Goal: Find specific page/section: Find specific page/section

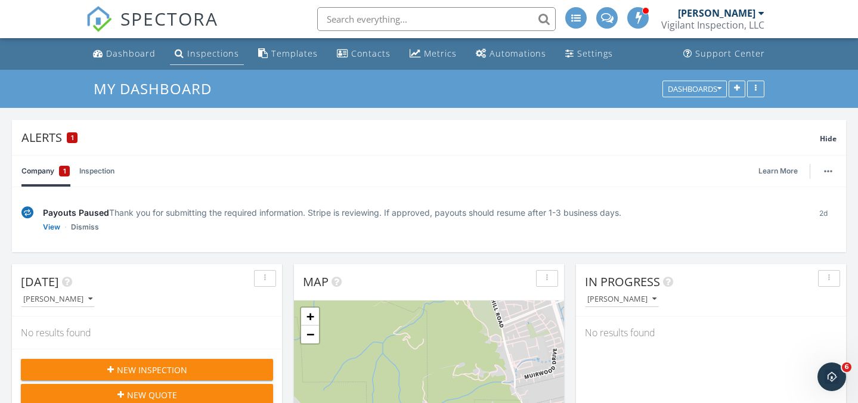
click at [209, 52] on div "Inspections" at bounding box center [213, 53] width 52 height 11
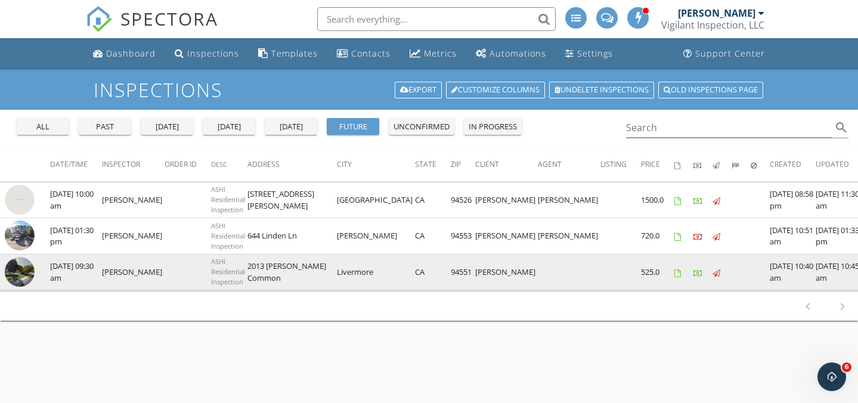
click at [23, 274] on img at bounding box center [20, 272] width 30 height 30
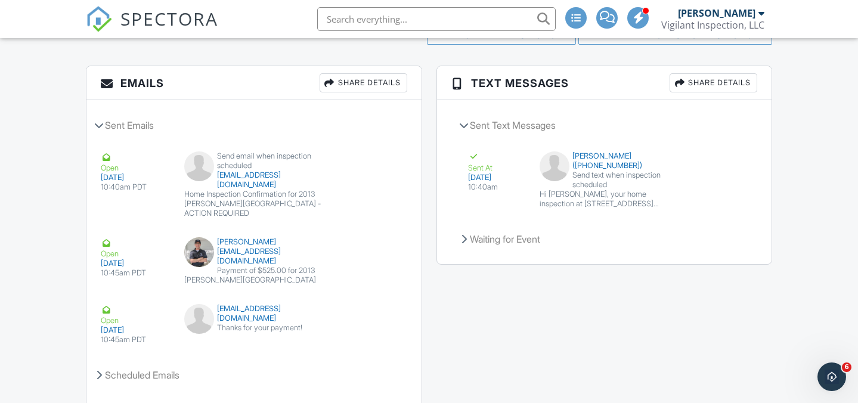
scroll to position [1556, 0]
